Goal: Transaction & Acquisition: Purchase product/service

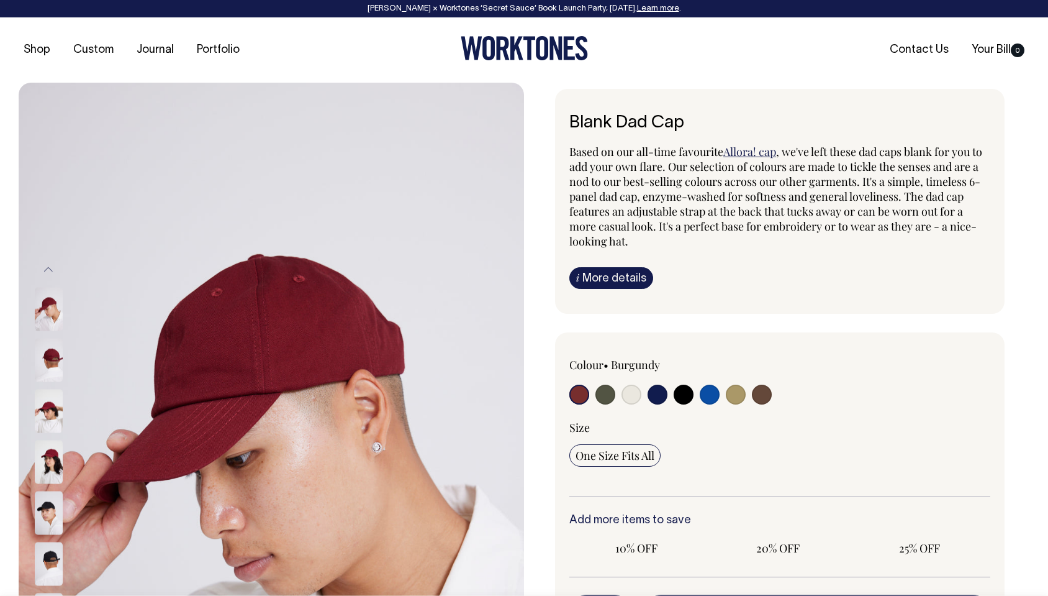
radio input "true"
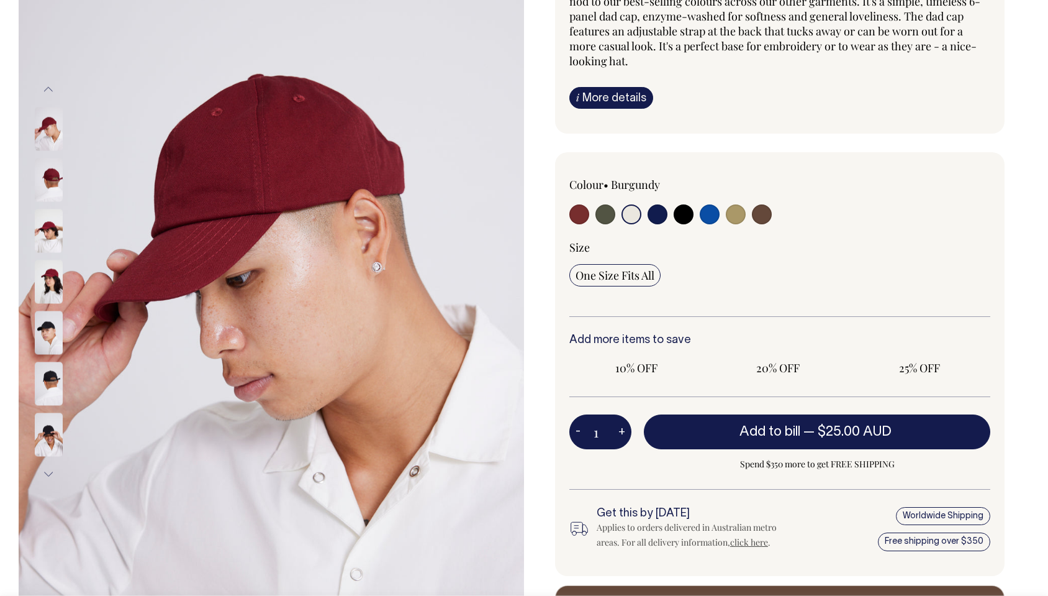
radio input "true"
select select "Natural"
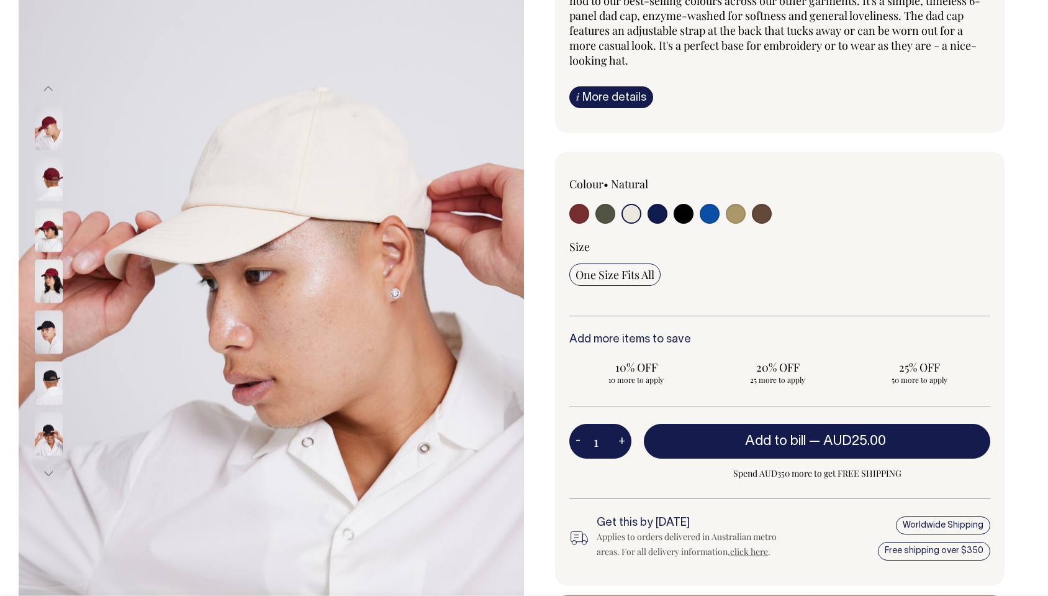
scroll to position [181, 0]
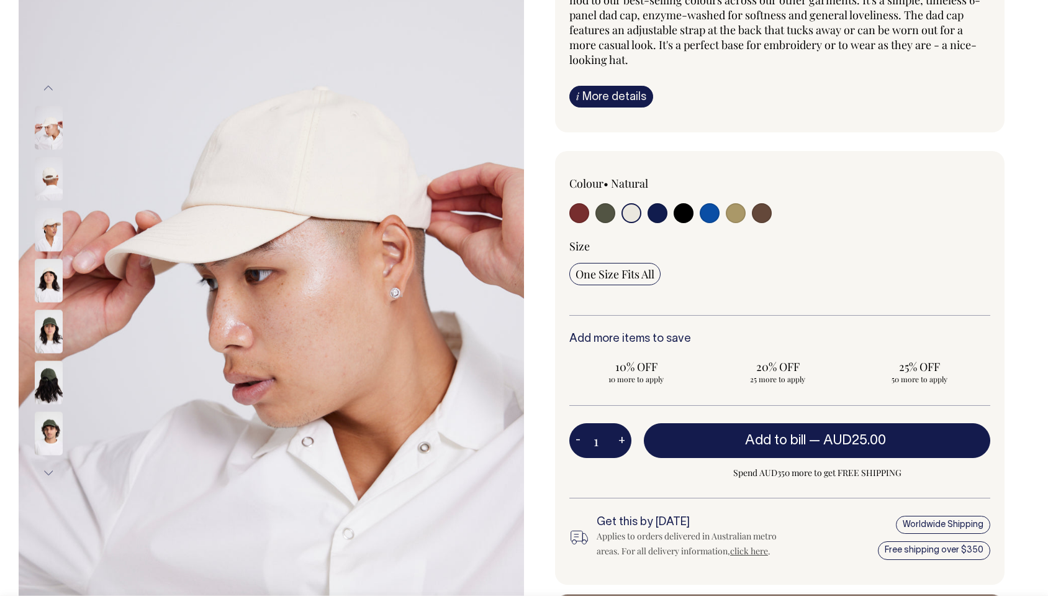
click at [711, 217] on input "radio" at bounding box center [710, 213] width 20 height 20
radio input "true"
select select "Worker Blue"
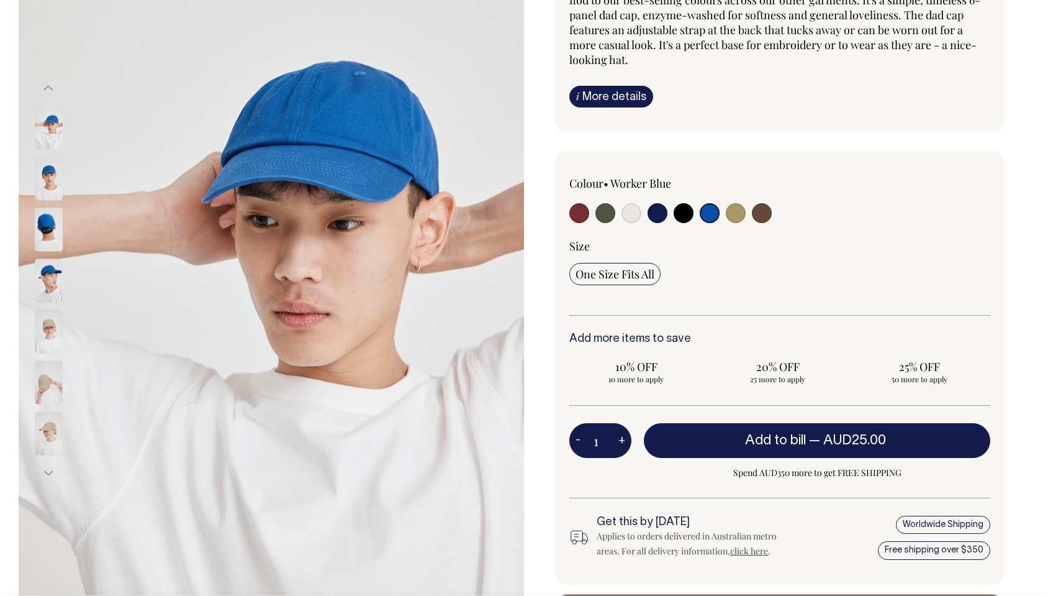
click at [45, 222] on img at bounding box center [49, 229] width 28 height 43
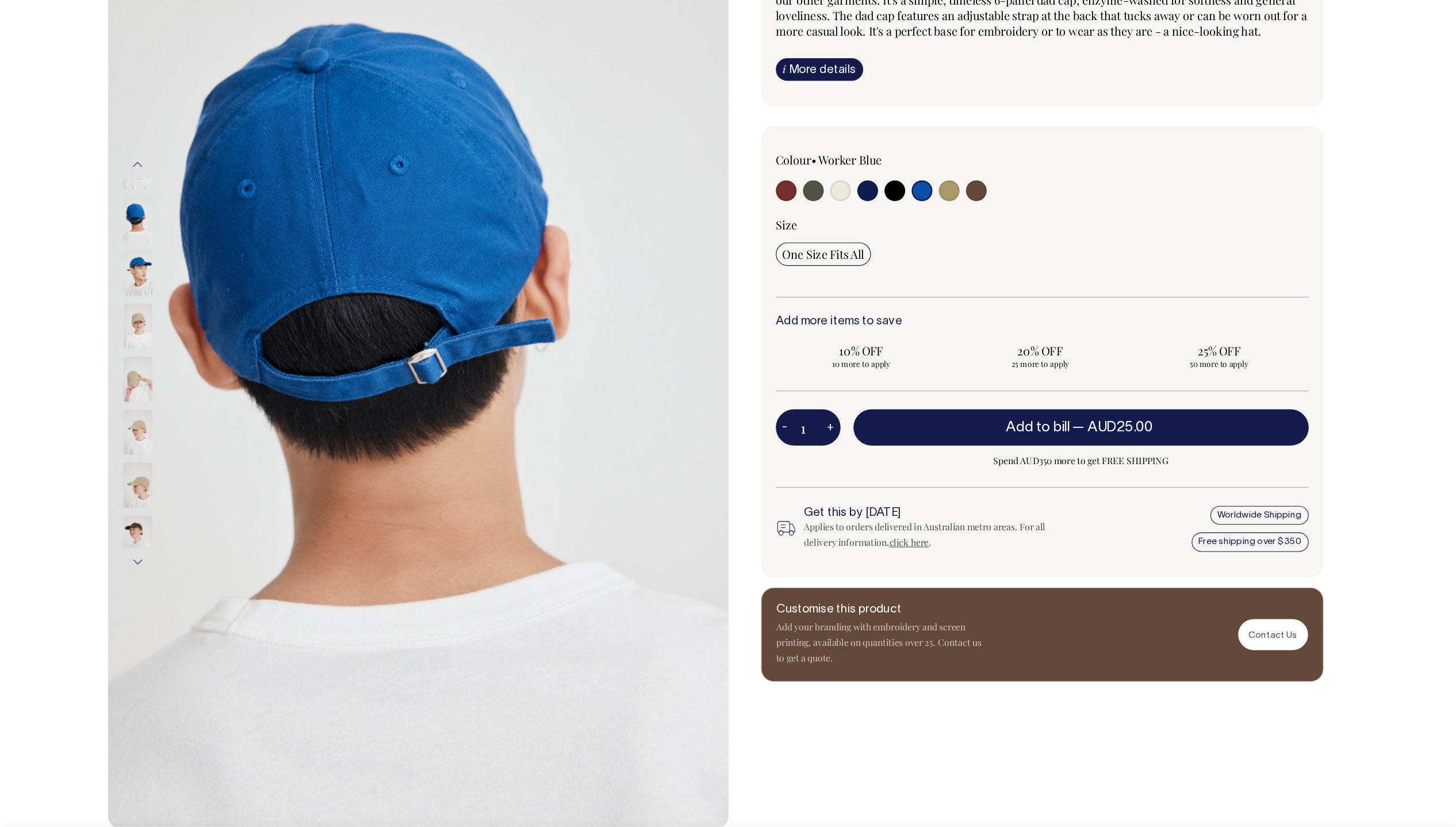
scroll to position [168, 0]
